Goal: Information Seeking & Learning: Learn about a topic

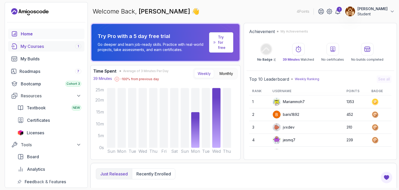
click at [52, 45] on div "My Courses 1" at bounding box center [51, 46] width 61 height 6
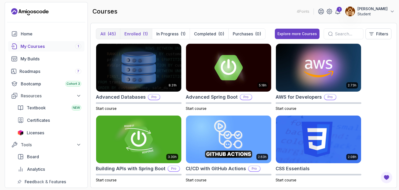
click at [140, 36] on p "Enrolled" at bounding box center [132, 34] width 16 height 6
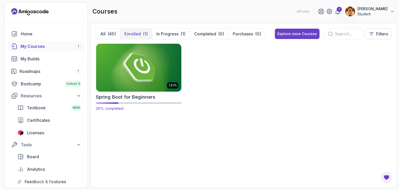
click at [133, 64] on img at bounding box center [138, 67] width 89 height 50
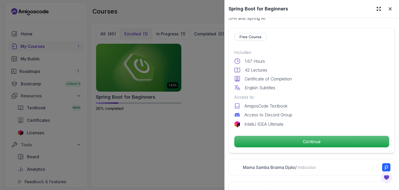
scroll to position [113, 0]
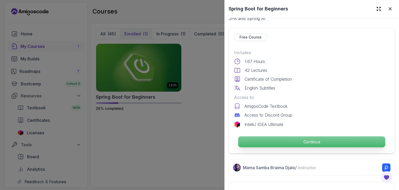
click at [299, 139] on p "Continue" at bounding box center [311, 141] width 147 height 11
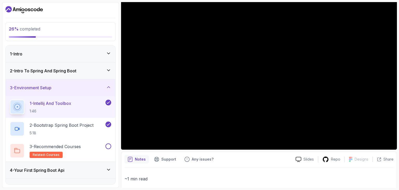
scroll to position [69, 0]
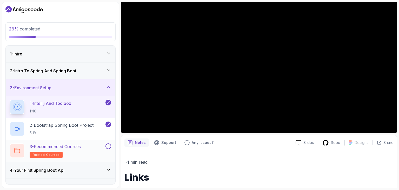
click at [108, 145] on button at bounding box center [109, 146] width 6 height 6
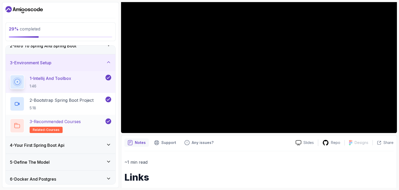
scroll to position [44, 0]
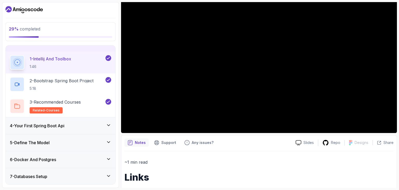
click at [72, 160] on div "6 - Docker And Postgres" at bounding box center [60, 159] width 101 height 6
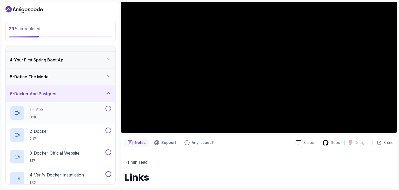
click at [73, 113] on div "1 - Intro 0:40" at bounding box center [57, 113] width 95 height 15
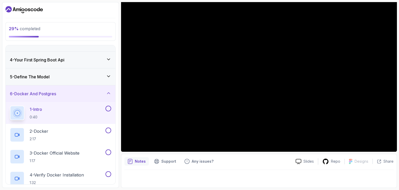
scroll to position [50, 0]
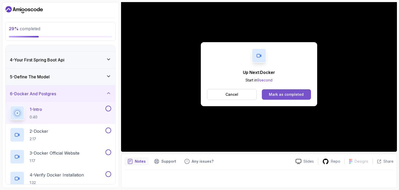
click at [282, 92] on div "Mark as completed" at bounding box center [286, 94] width 35 height 5
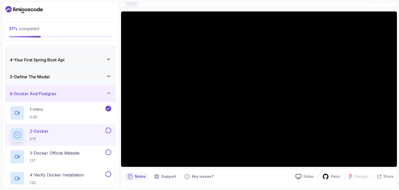
scroll to position [35, 0]
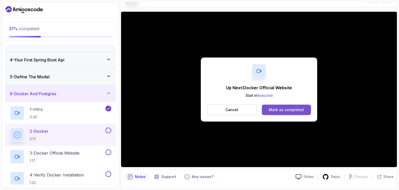
click at [279, 112] on button "Mark as completed" at bounding box center [286, 109] width 49 height 10
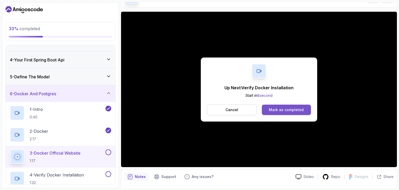
click at [288, 108] on div "Mark as completed" at bounding box center [286, 109] width 35 height 5
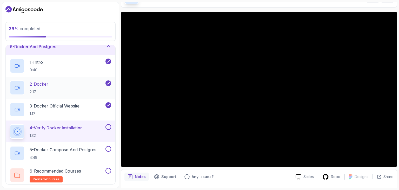
scroll to position [91, 0]
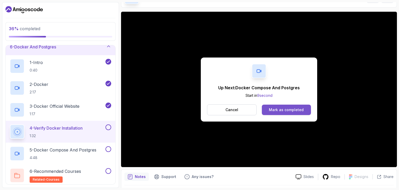
click at [281, 108] on div "Mark as completed" at bounding box center [286, 109] width 35 height 5
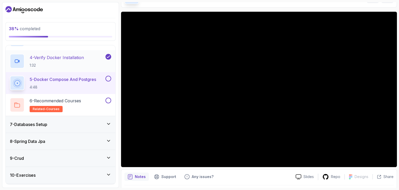
scroll to position [162, 0]
